Goal: Find specific page/section: Find specific page/section

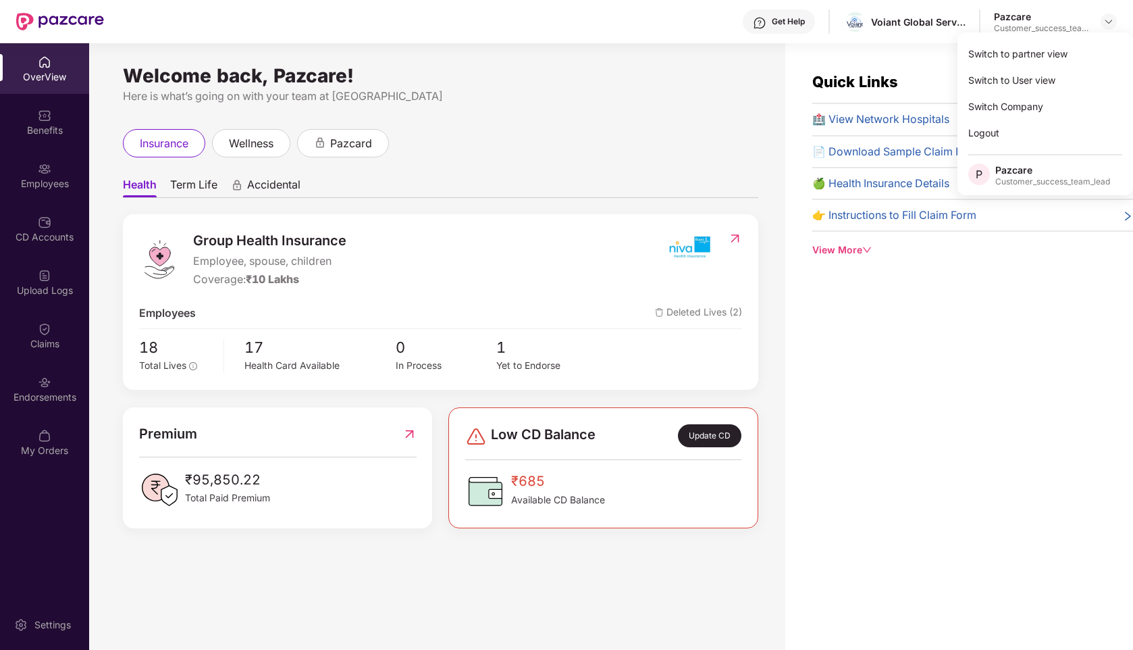
click at [999, 47] on div "Switch to partner view" at bounding box center [1045, 54] width 176 height 26
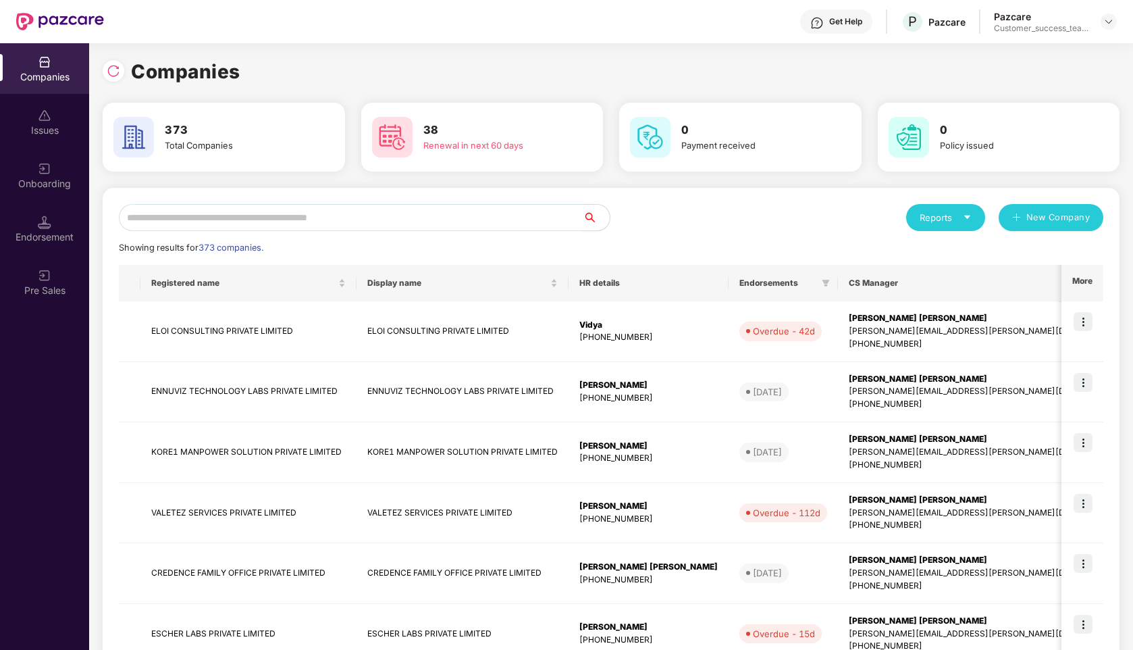
click at [389, 217] on input "text" at bounding box center [351, 217] width 464 height 27
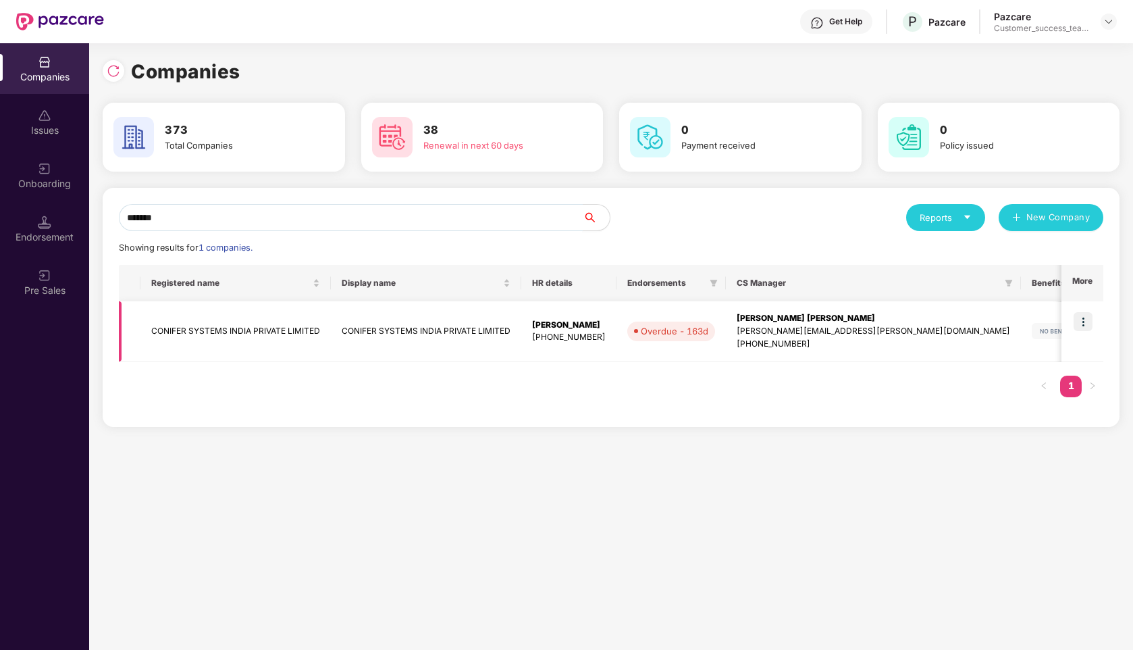
type input "*******"
click at [226, 352] on td "CONIFER SYSTEMS INDIA PRIVATE LIMITED" at bounding box center [235, 331] width 190 height 61
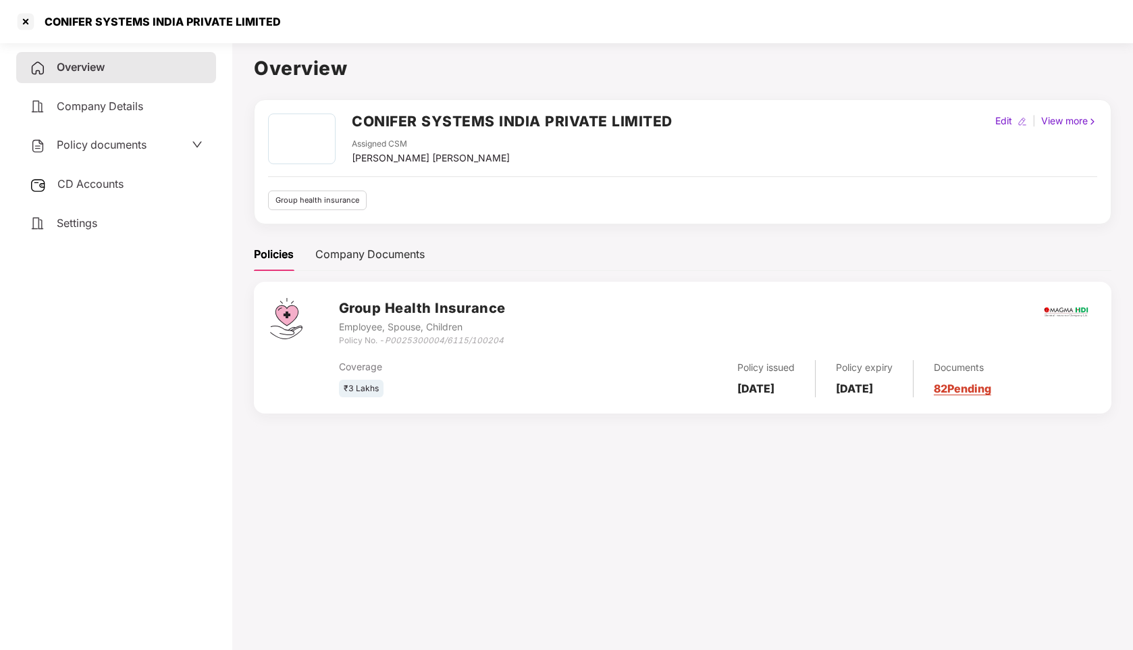
click at [97, 142] on span "Policy documents" at bounding box center [102, 145] width 90 height 14
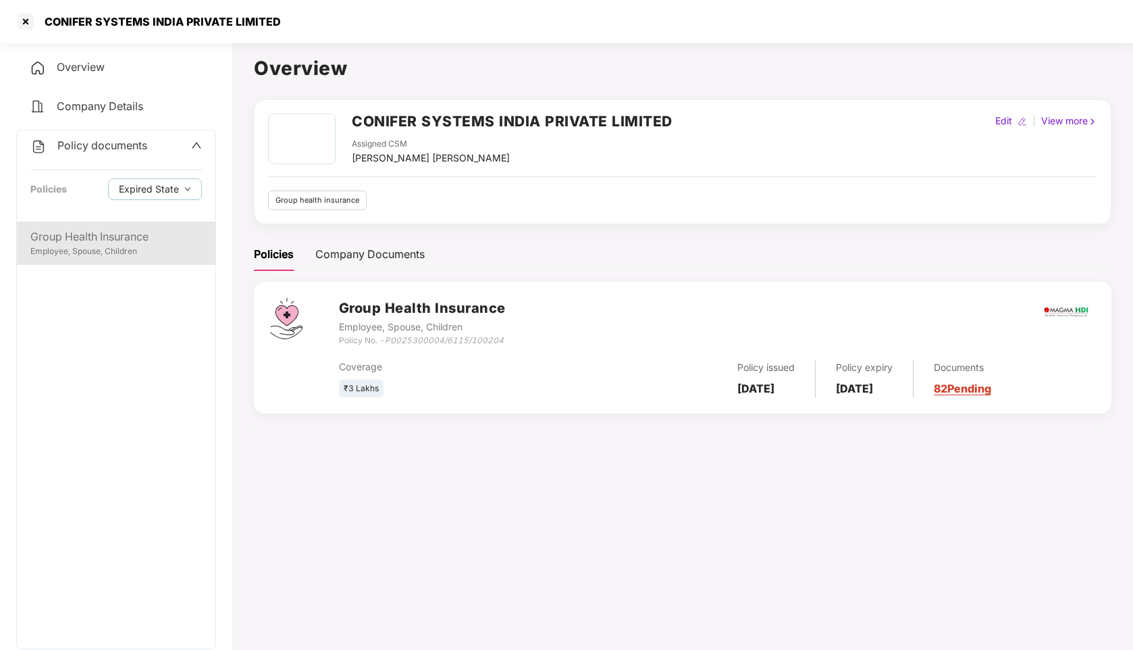
click at [82, 239] on div "Group Health Insurance" at bounding box center [116, 236] width 172 height 17
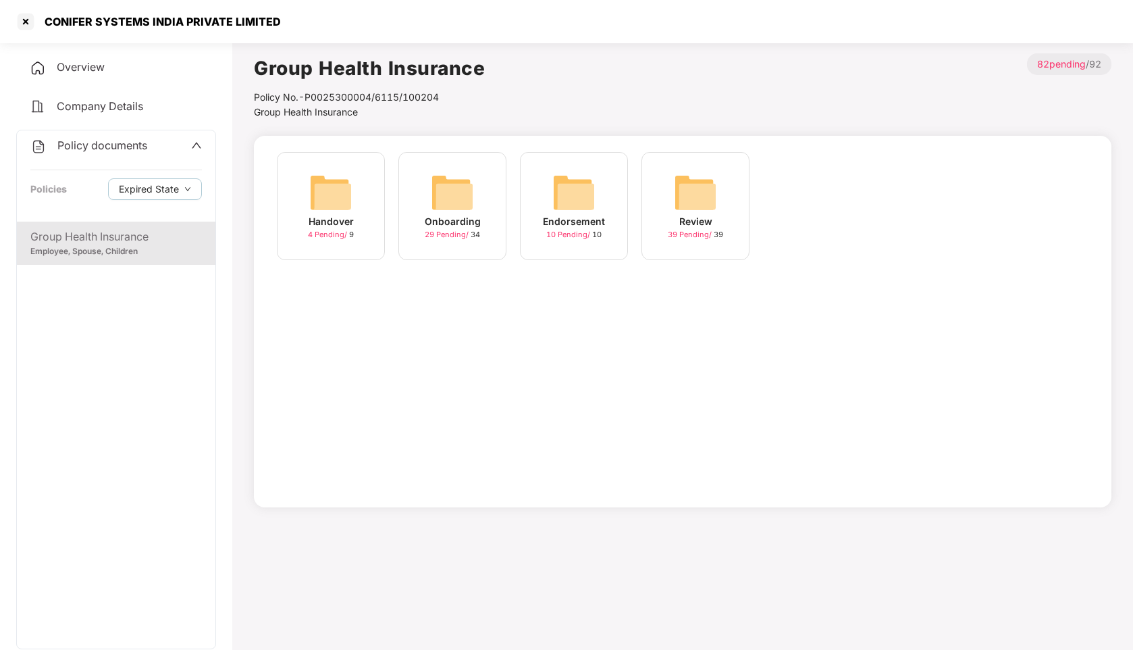
click at [320, 199] on img at bounding box center [330, 192] width 43 height 43
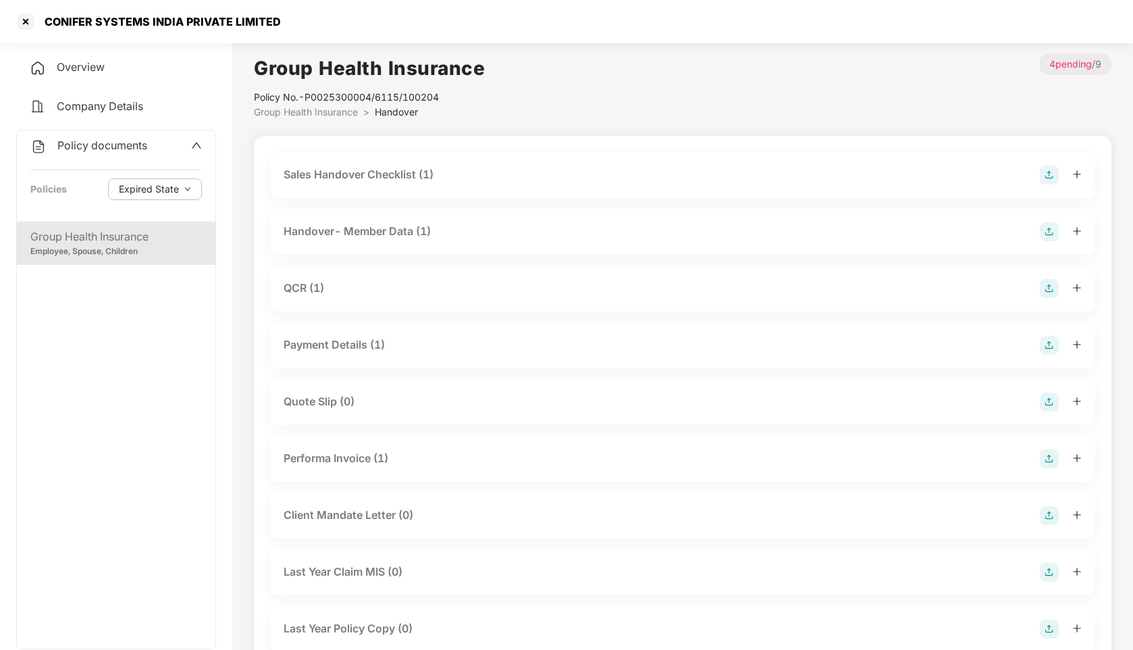
click at [189, 149] on div "Policy documents" at bounding box center [116, 146] width 172 height 18
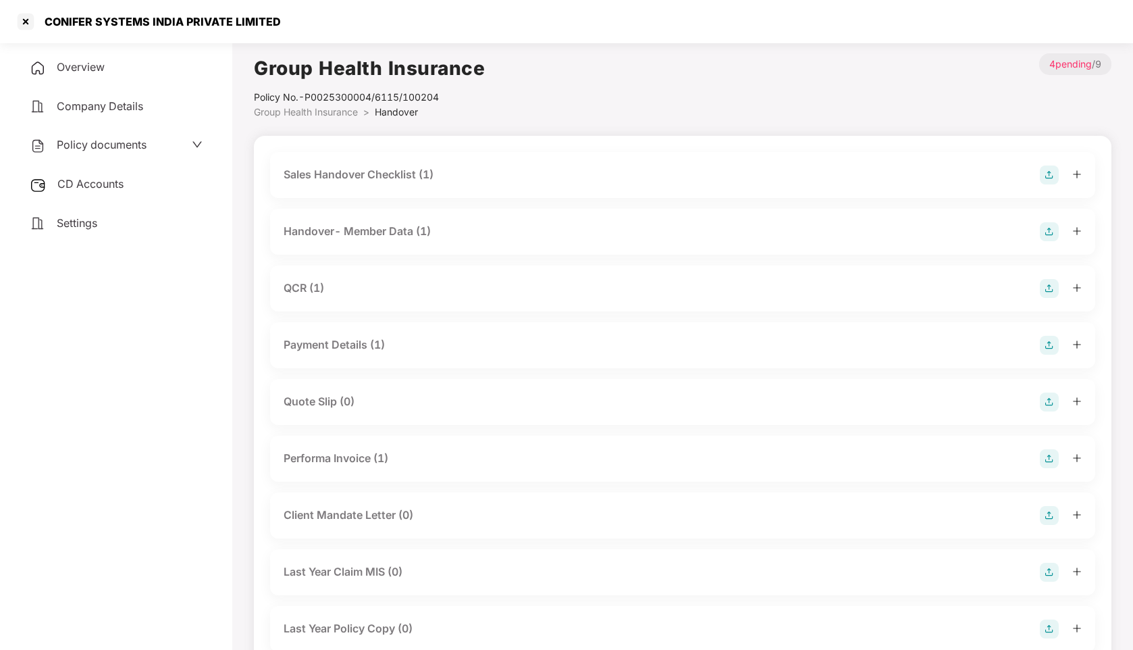
click at [197, 144] on icon "down" at bounding box center [197, 144] width 11 height 11
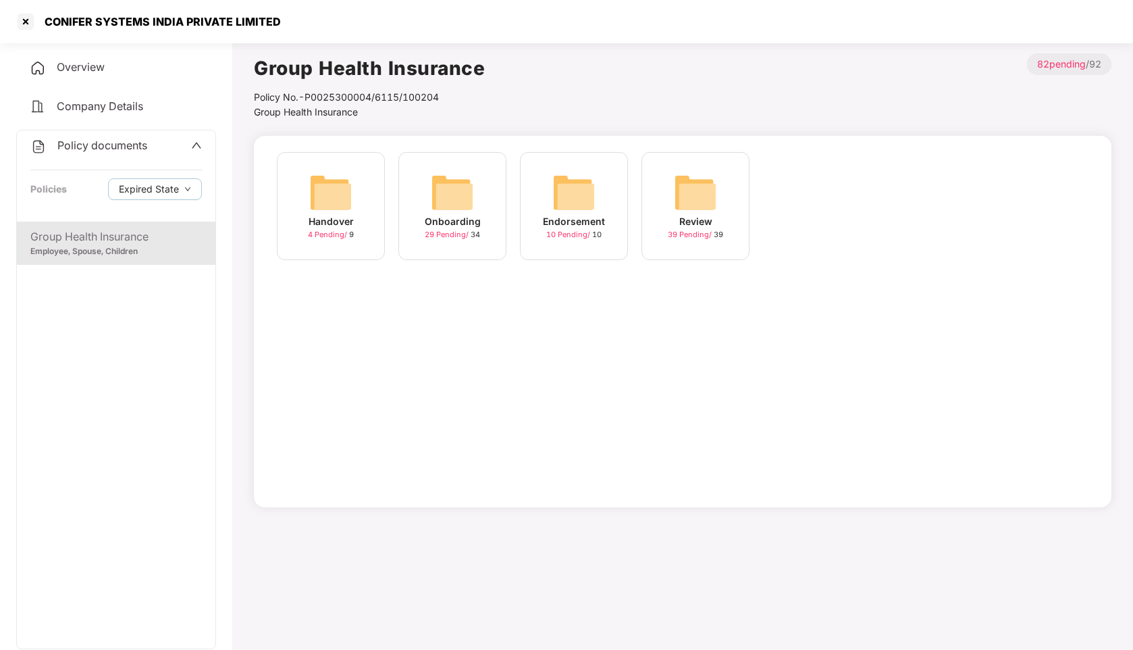
click at [443, 195] on img at bounding box center [452, 192] width 43 height 43
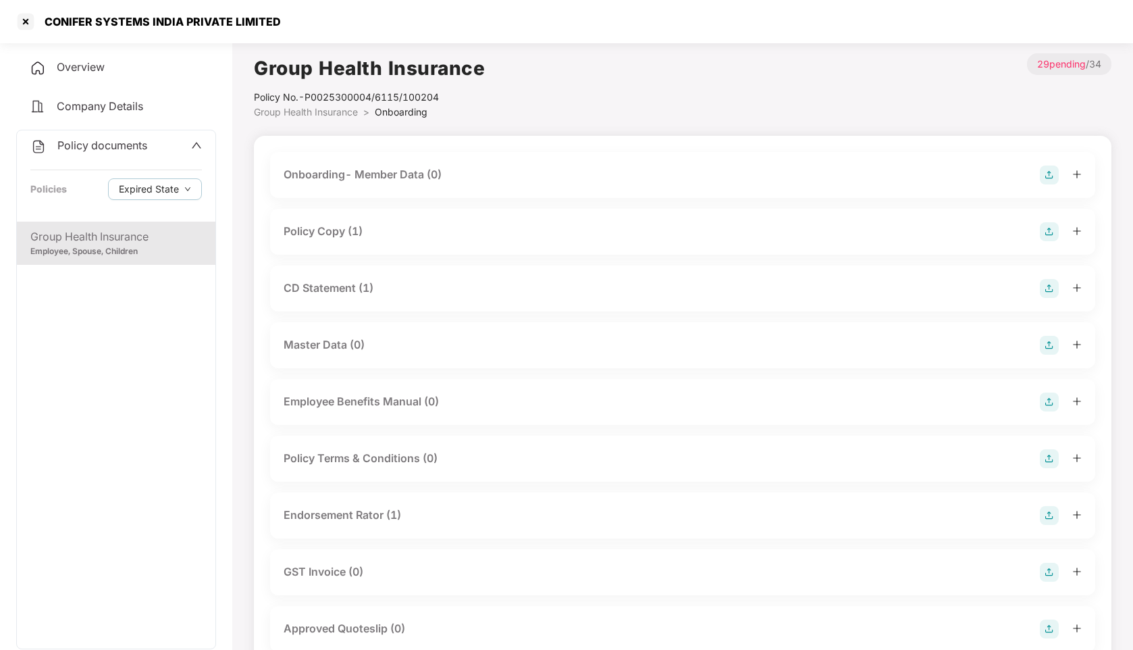
click at [195, 143] on icon "up" at bounding box center [196, 145] width 9 height 6
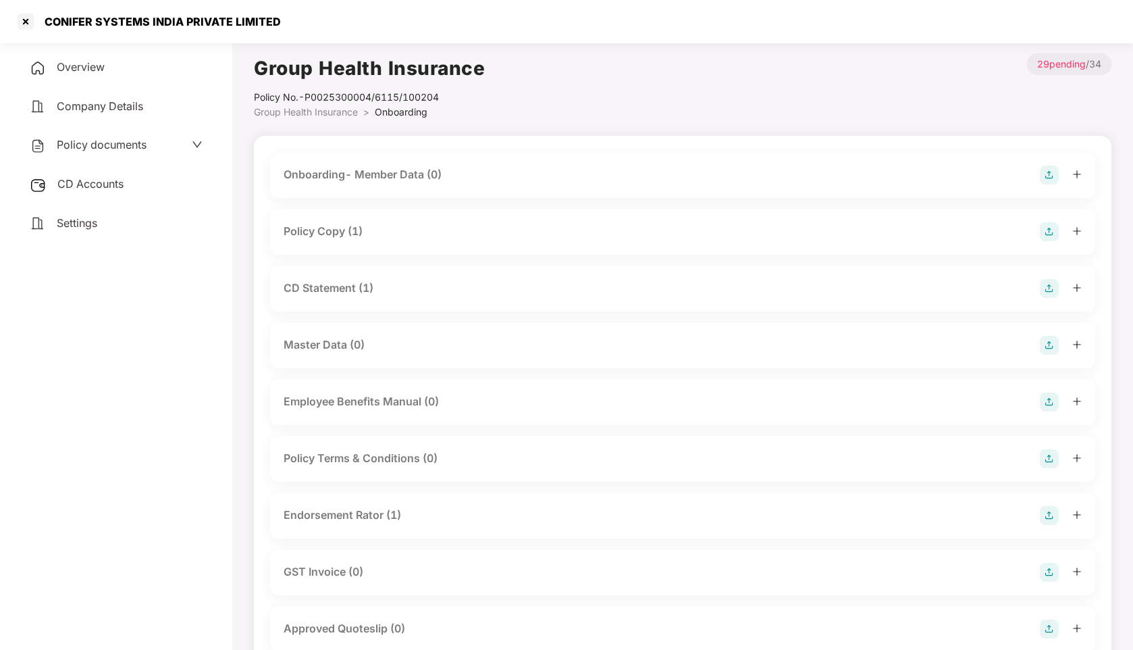
click at [134, 110] on span "Company Details" at bounding box center [100, 106] width 86 height 14
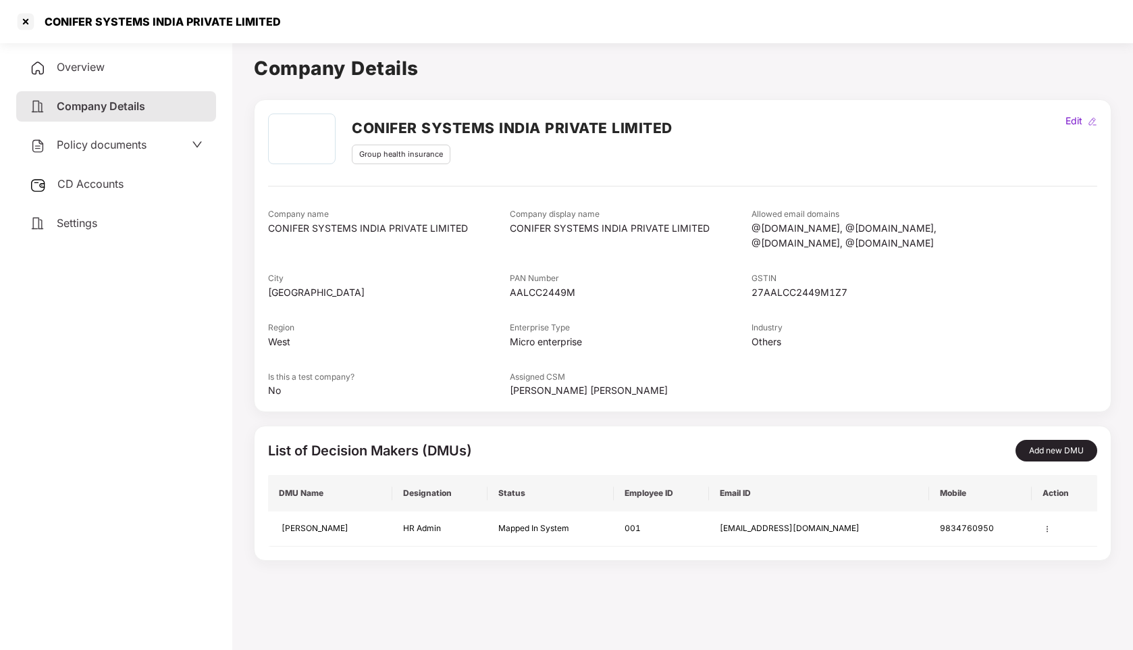
click at [184, 143] on div "Policy documents" at bounding box center [116, 145] width 173 height 18
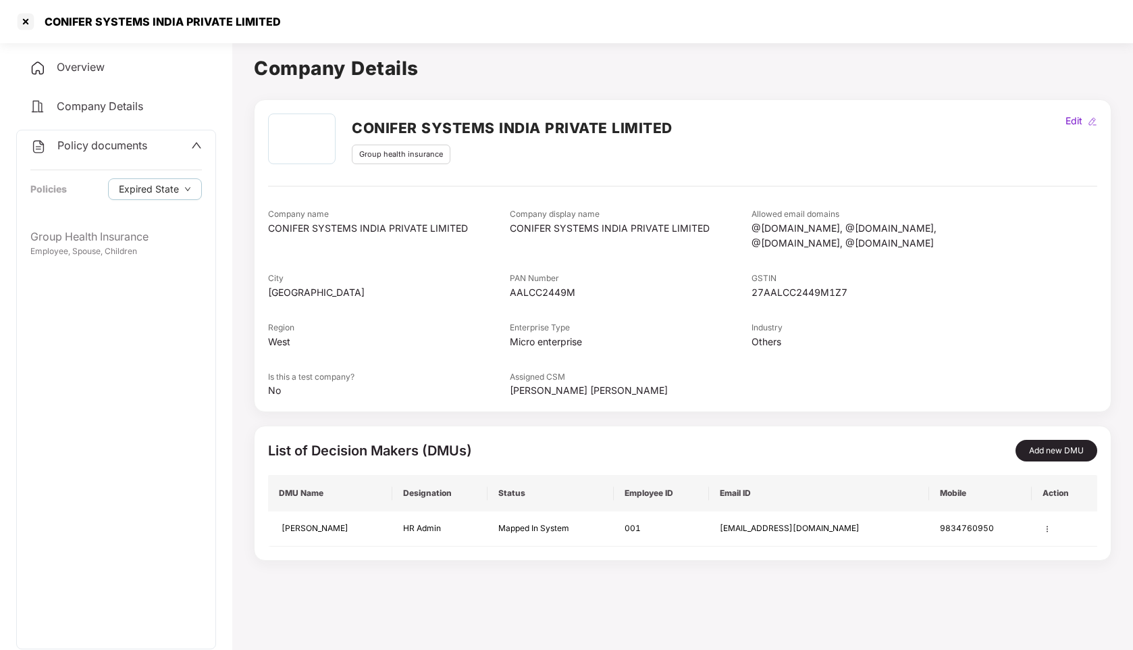
click at [191, 149] on icon "up" at bounding box center [196, 145] width 11 height 11
click at [103, 190] on div "CD Accounts" at bounding box center [116, 184] width 200 height 31
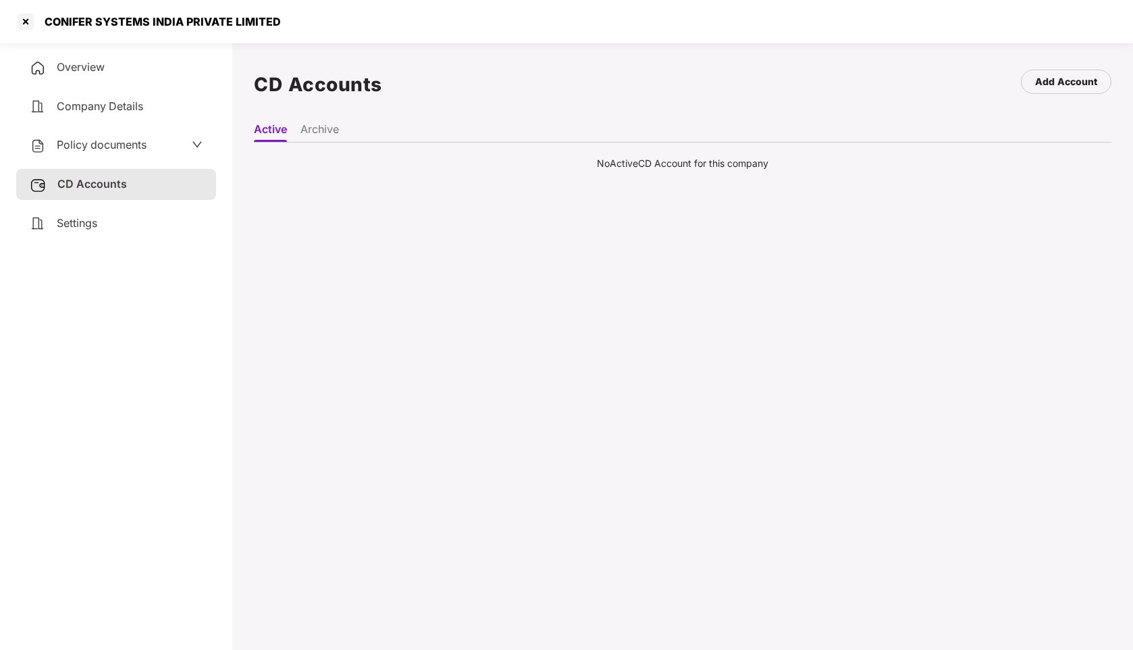
click at [192, 145] on icon "down" at bounding box center [197, 144] width 11 height 11
click at [76, 109] on span "Company Details" at bounding box center [100, 106] width 86 height 14
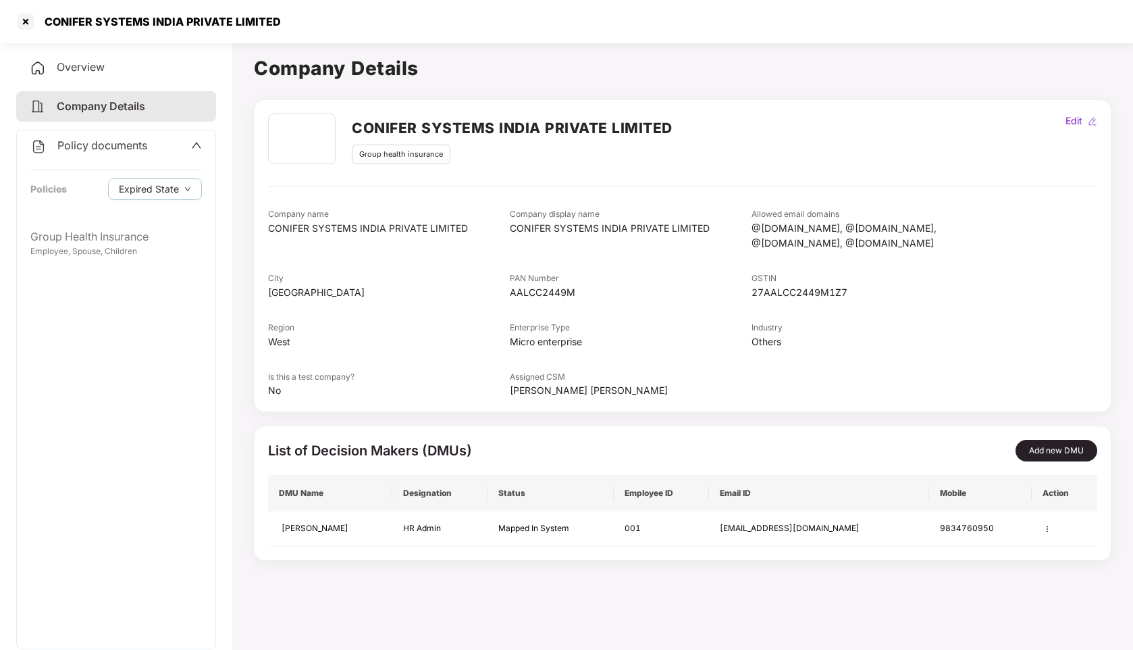
click at [67, 61] on span "Overview" at bounding box center [81, 67] width 48 height 14
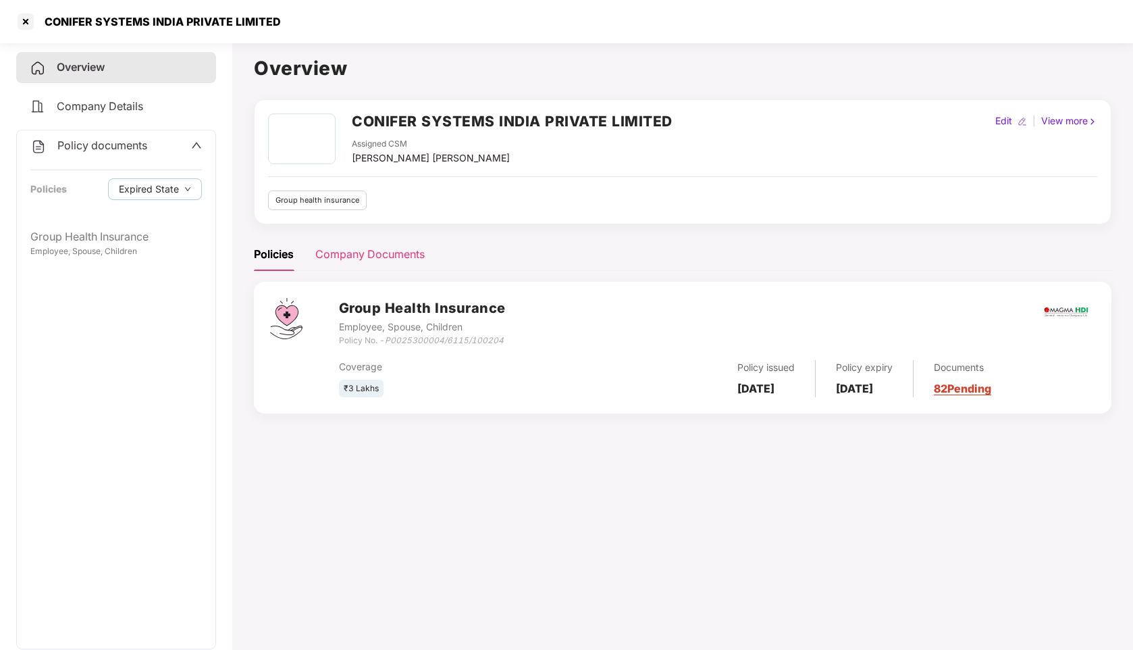
click at [355, 246] on div "Company Documents" at bounding box center [369, 254] width 109 height 17
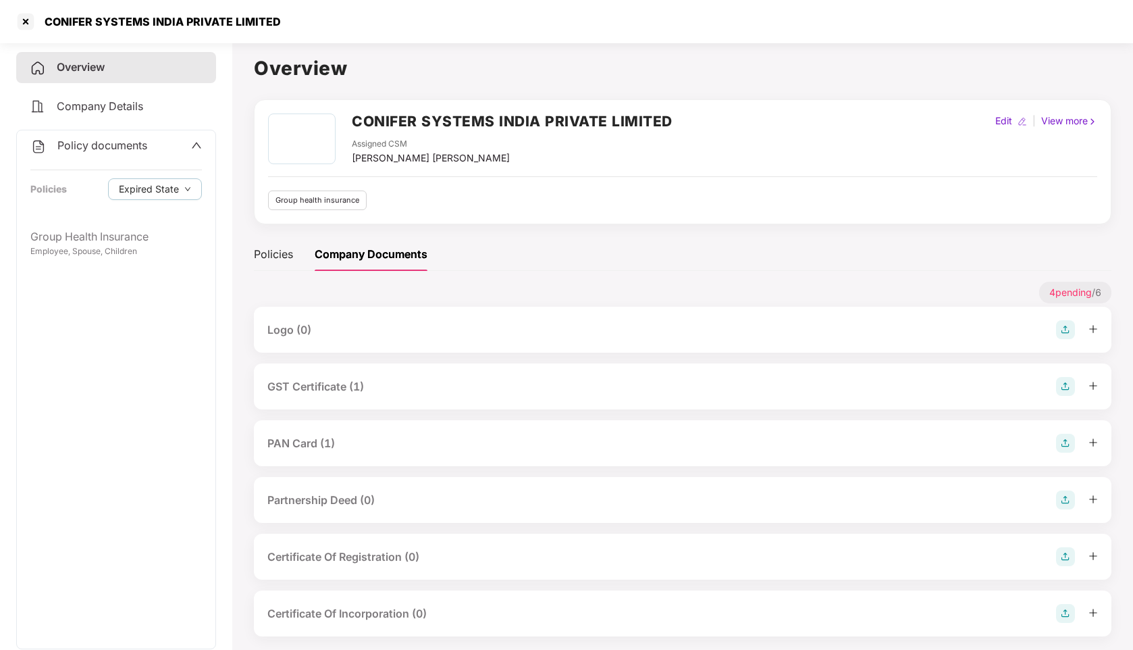
scroll to position [37, 0]
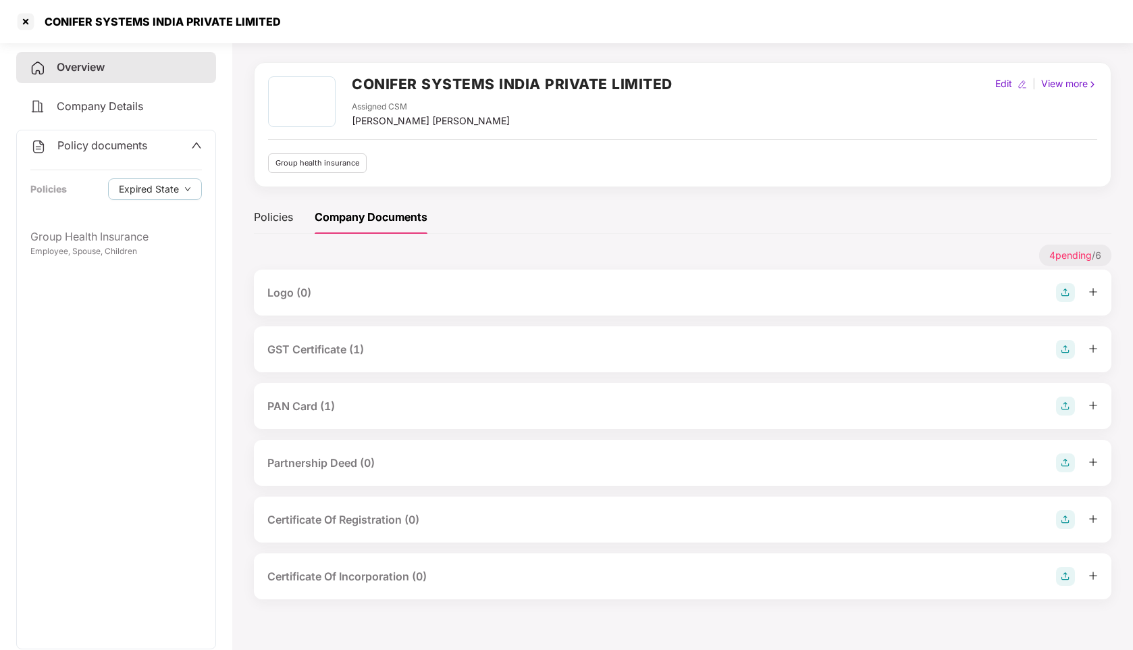
click at [373, 406] on div "PAN Card (1)" at bounding box center [682, 405] width 831 height 19
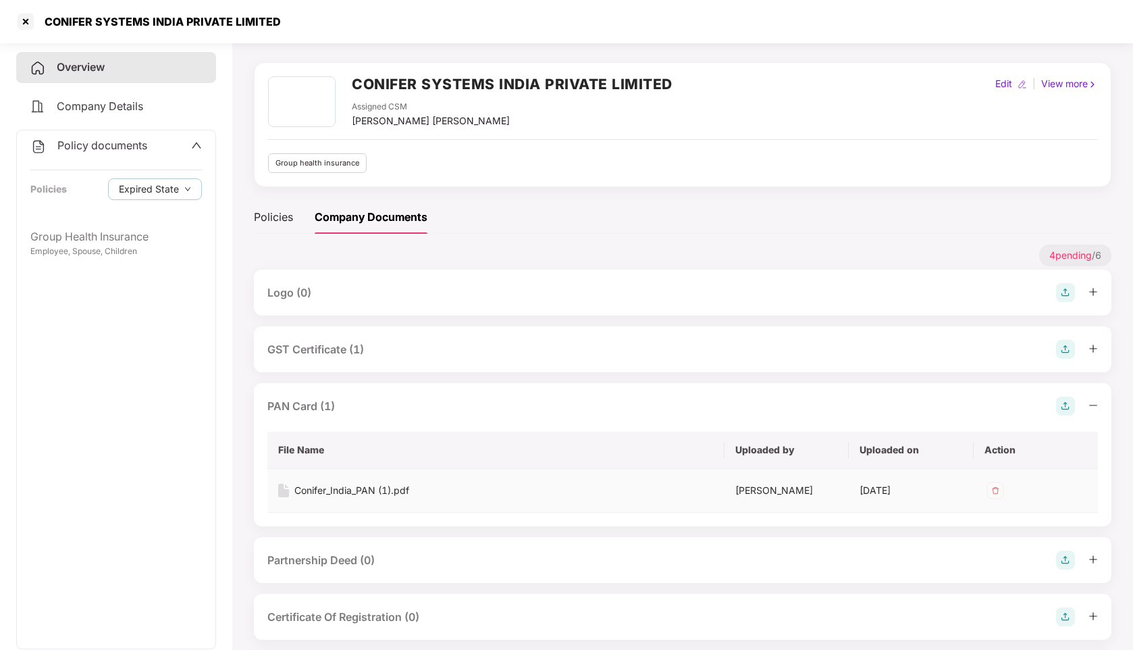
click at [319, 485] on div "Conifer_India_PAN (1).pdf" at bounding box center [351, 490] width 115 height 15
click at [321, 350] on div "GST Certificate (1)" at bounding box center [315, 349] width 97 height 17
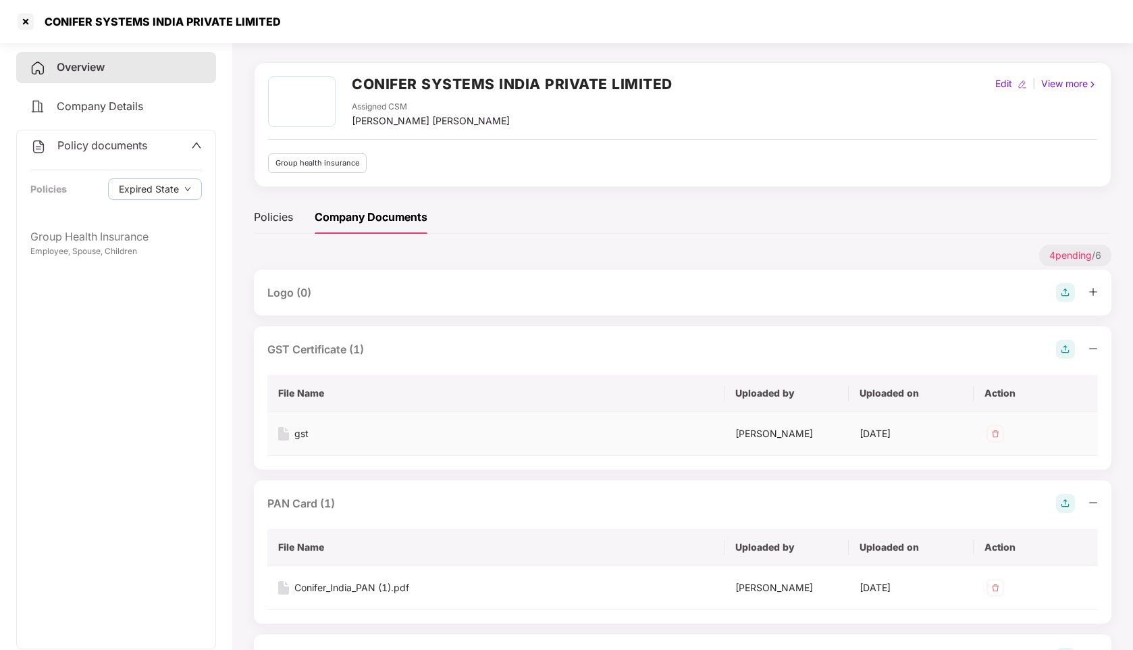
click at [300, 434] on div "gst" at bounding box center [301, 433] width 14 height 15
click at [29, 24] on div at bounding box center [26, 22] width 22 height 22
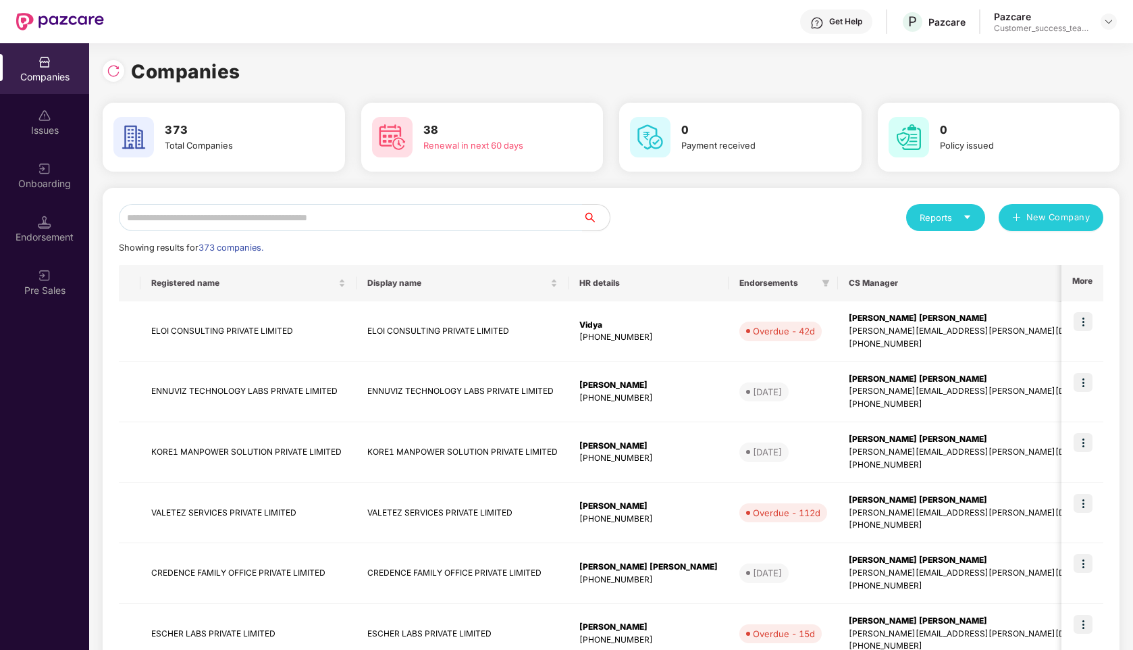
scroll to position [0, 0]
click at [307, 219] on input "text" at bounding box center [351, 217] width 464 height 27
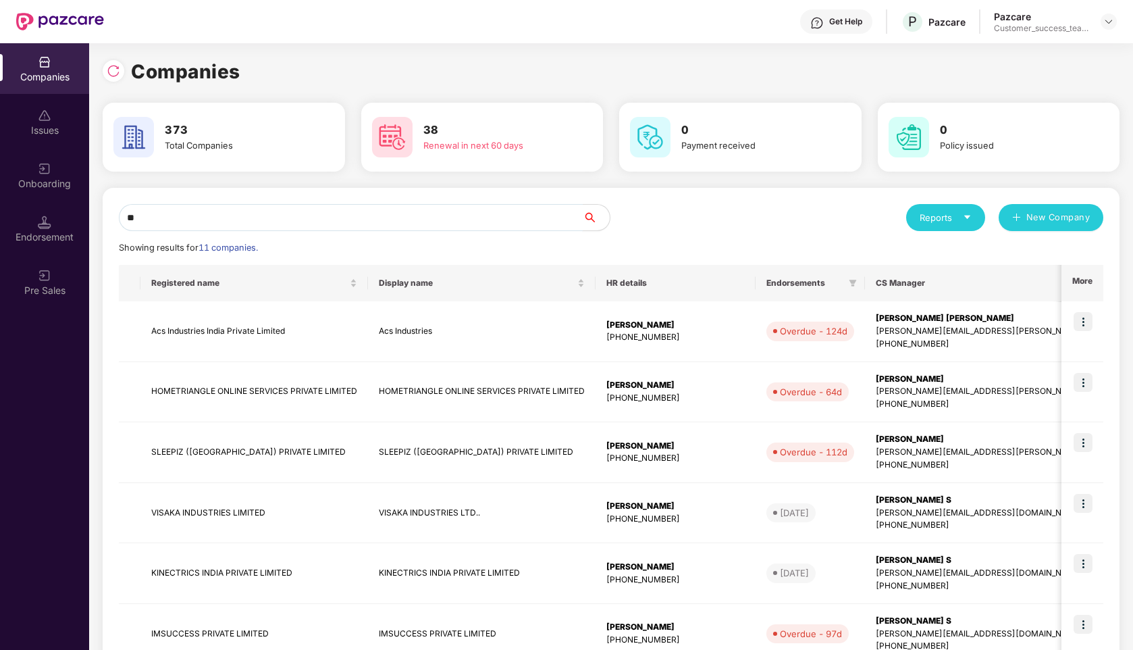
type input "*"
